Goal: Navigation & Orientation: Find specific page/section

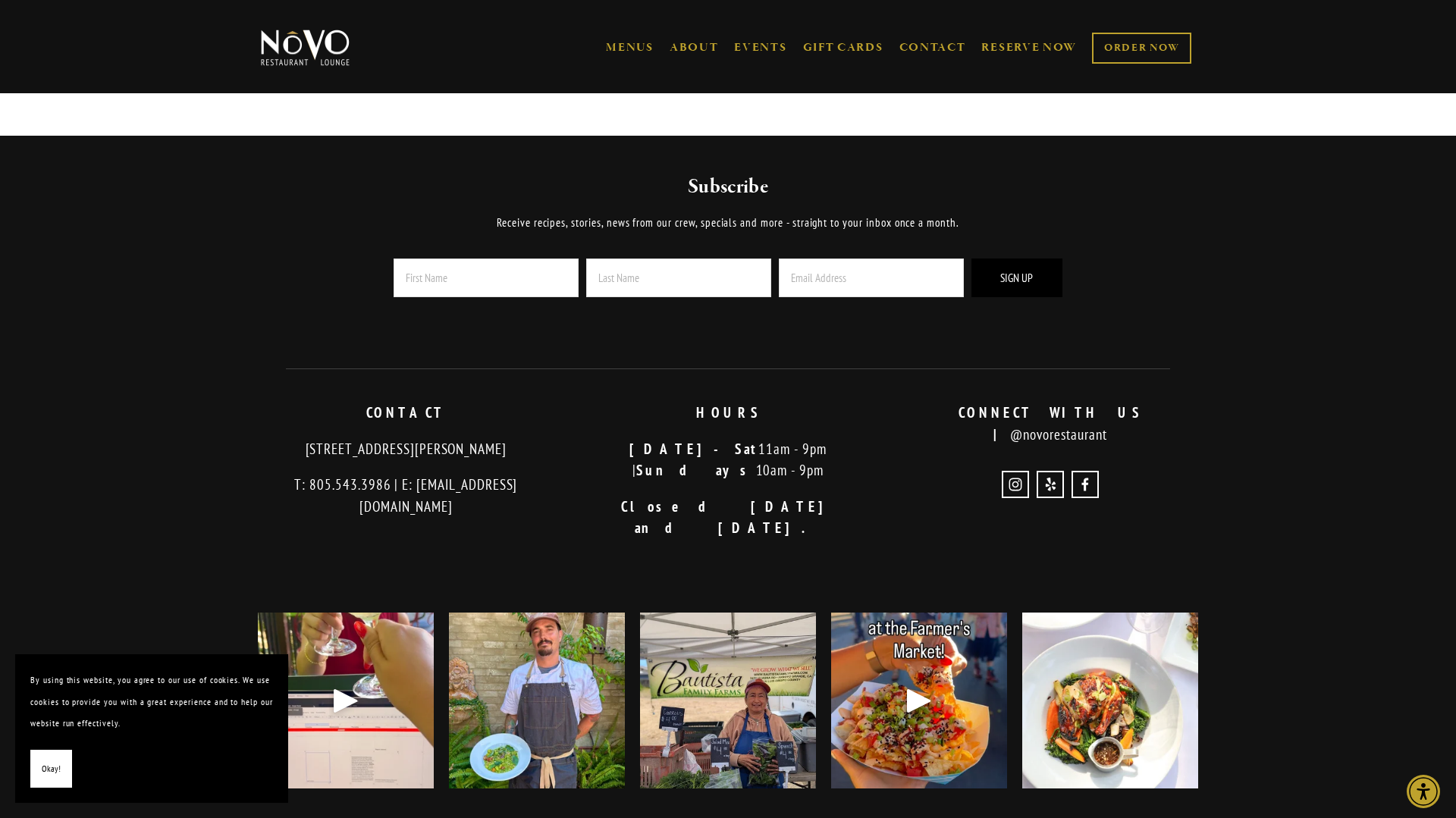
scroll to position [150, 0]
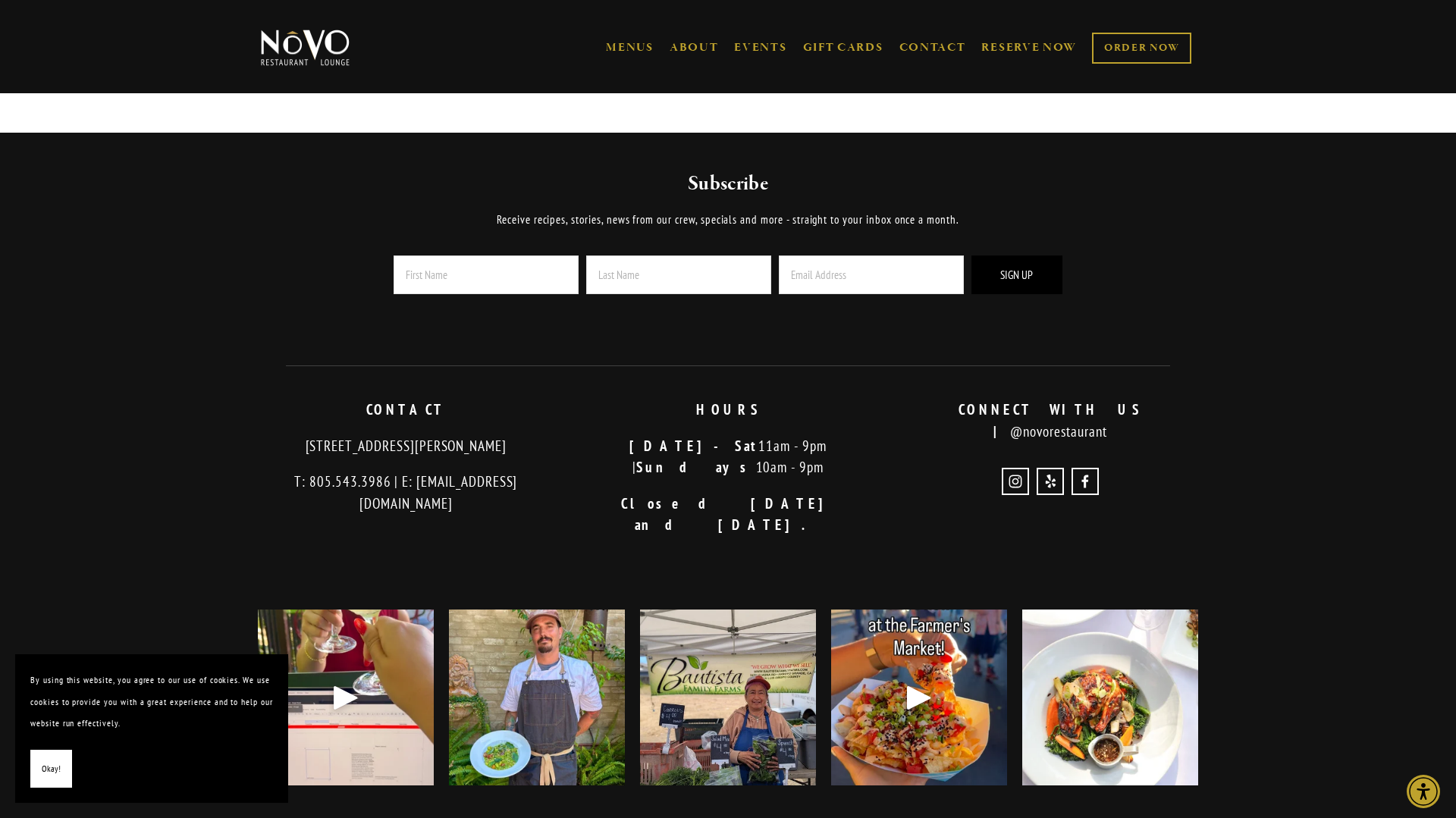
click at [608, 53] on link "MENUS" at bounding box center [629, 48] width 48 height 15
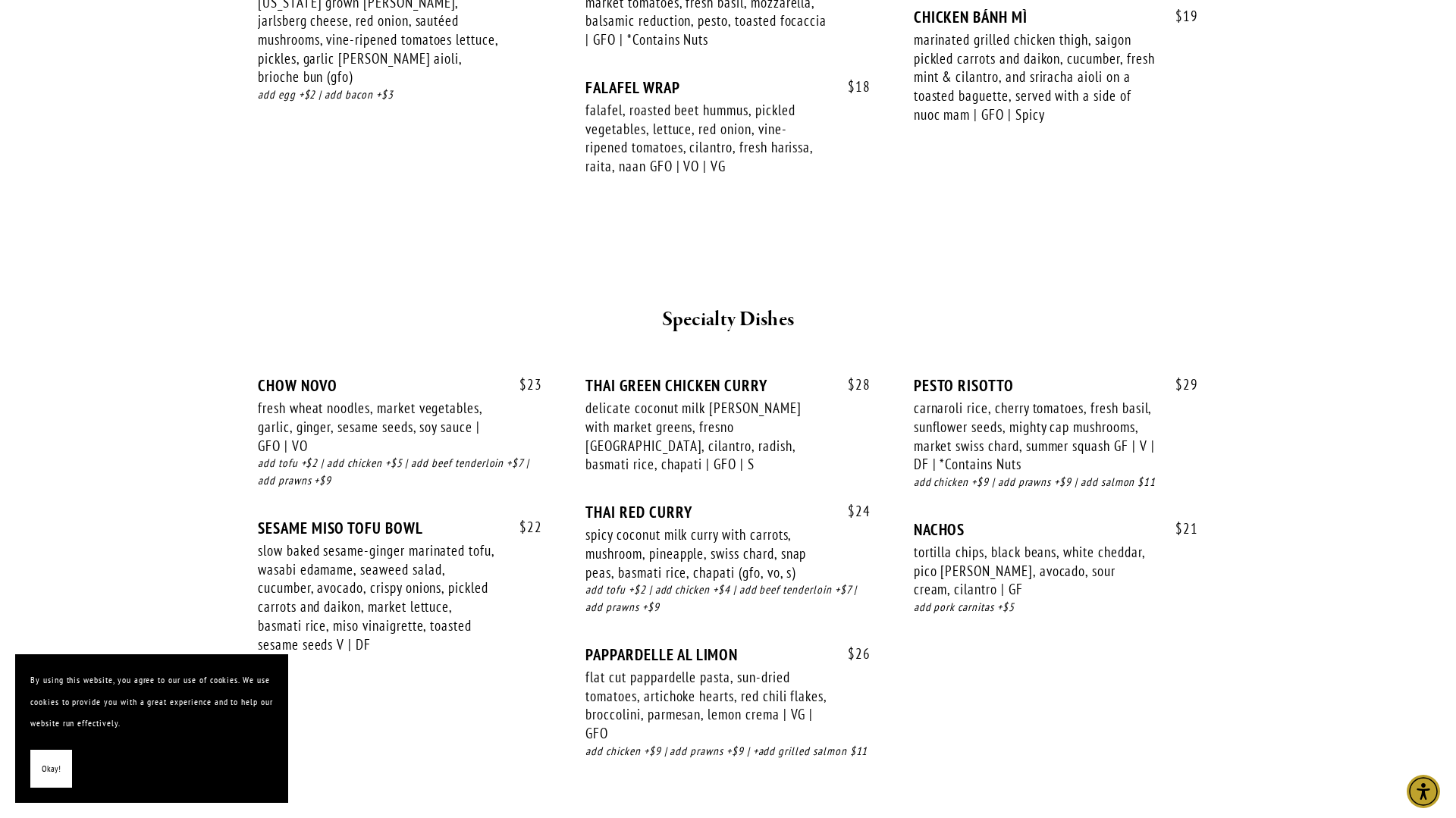
scroll to position [2398, 0]
